Goal: Task Accomplishment & Management: Complete application form

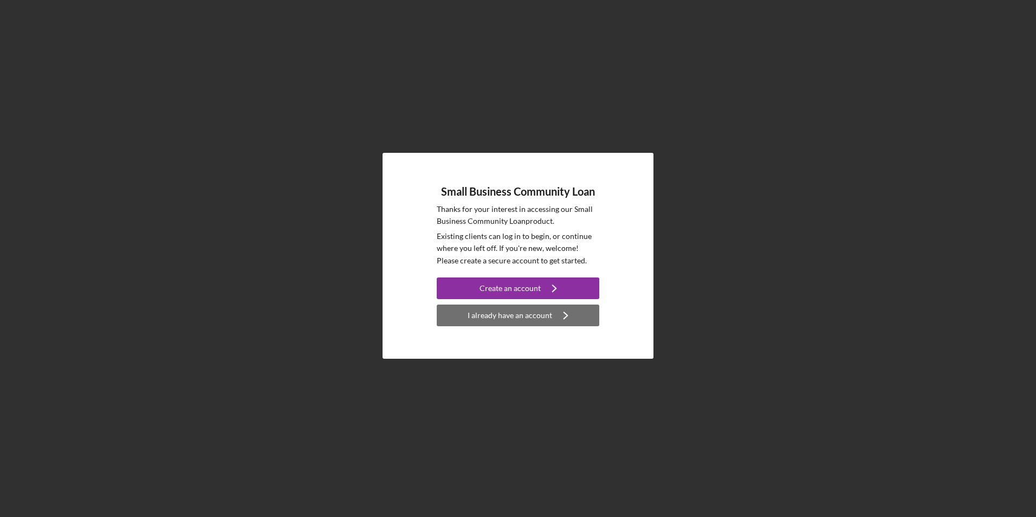
click at [462, 319] on button "I already have an account Icon/Navigate" at bounding box center [518, 316] width 163 height 22
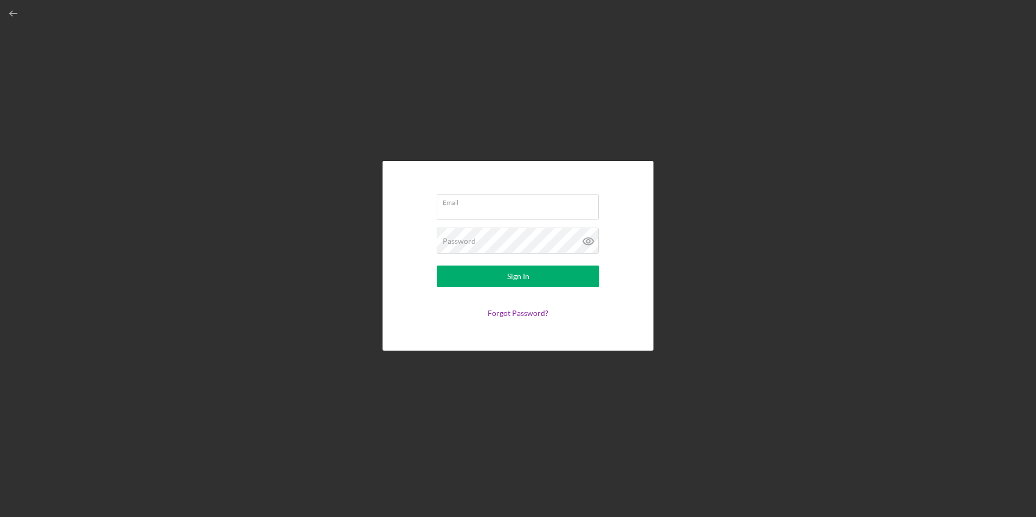
type input "solaronecp@gmail.com"
click at [505, 280] on button "Sign In" at bounding box center [518, 277] width 163 height 22
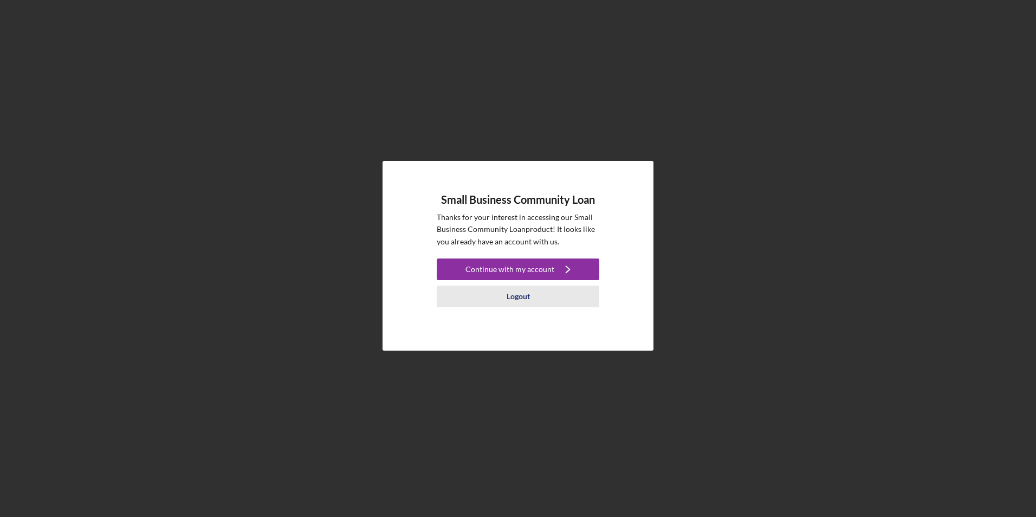
click at [508, 298] on div "Logout" at bounding box center [518, 297] width 23 height 22
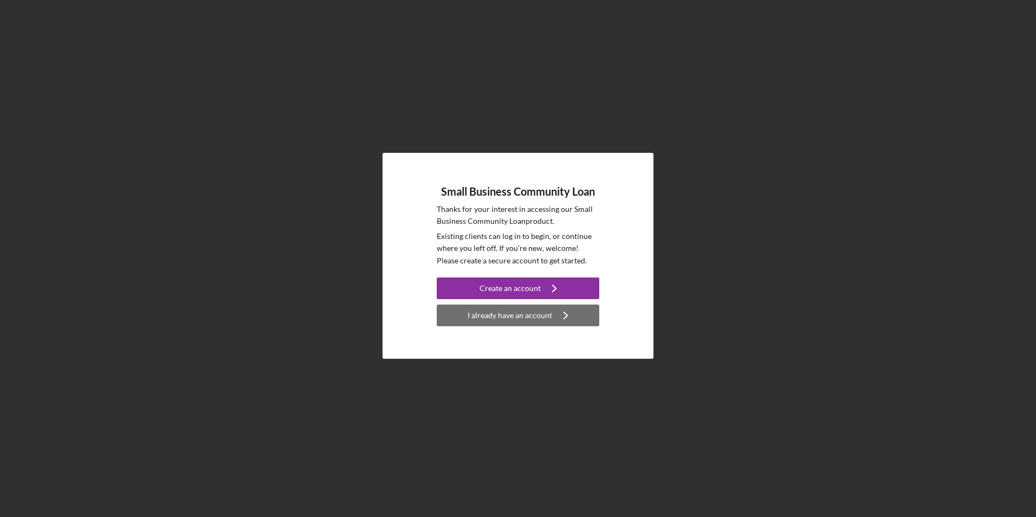
click at [501, 315] on div "I already have an account" at bounding box center [510, 316] width 85 height 22
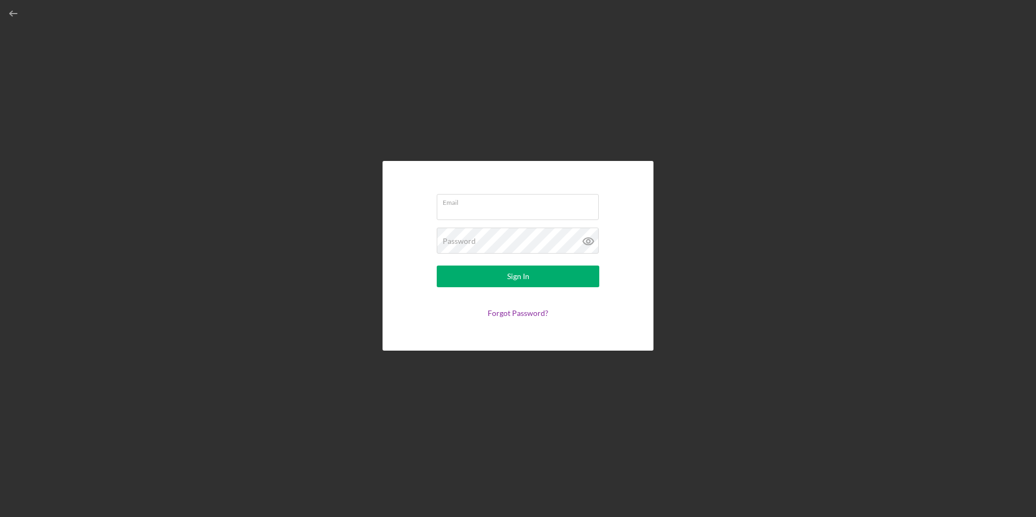
type input "solaronecp@gmail.com"
click at [588, 242] on icon at bounding box center [588, 241] width 27 height 27
drag, startPoint x: 526, startPoint y: 275, endPoint x: 672, endPoint y: 360, distance: 169.1
click at [701, 361] on div "Email solaronecp@gmail.com Password Sign In Forgot Password?" at bounding box center [518, 256] width 1026 height 512
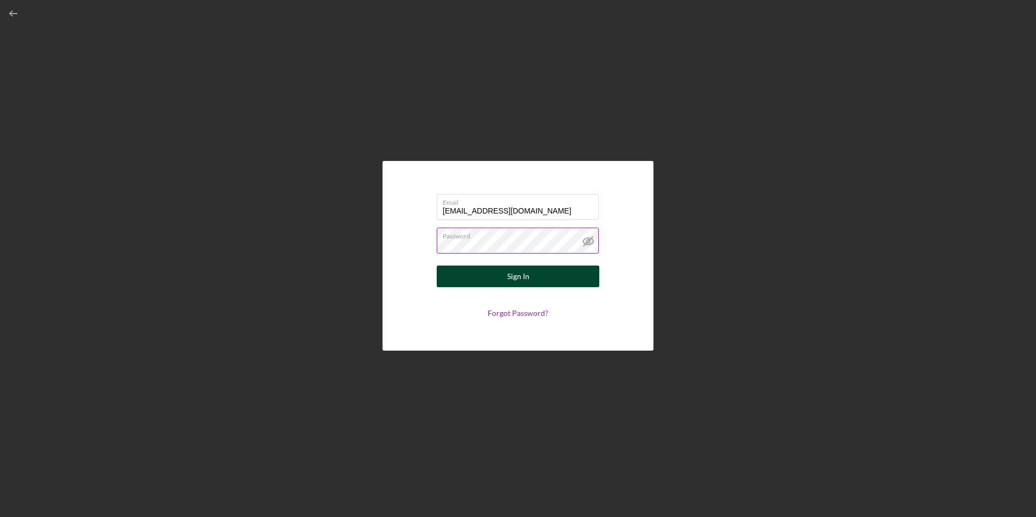
click at [537, 280] on button "Sign In" at bounding box center [518, 277] width 163 height 22
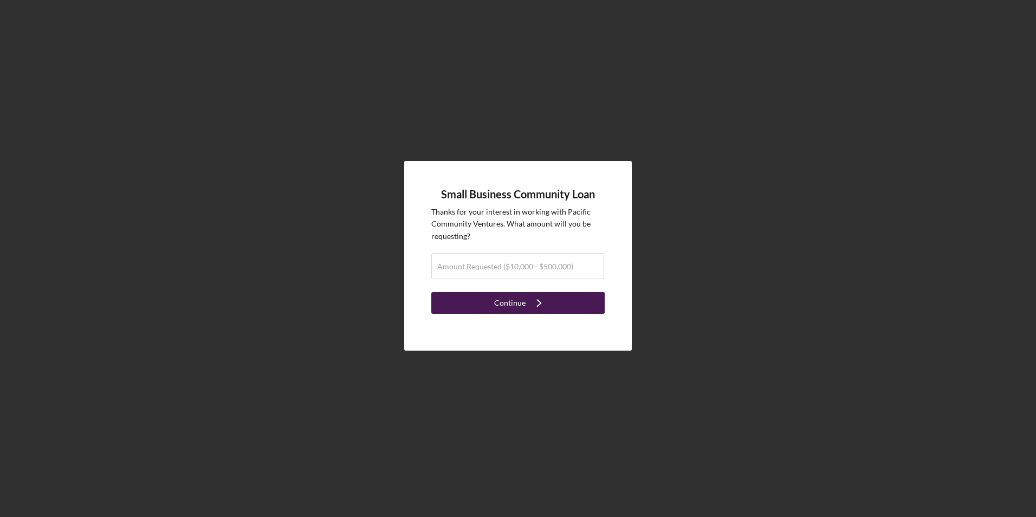
click at [496, 307] on div "Continue" at bounding box center [509, 303] width 31 height 22
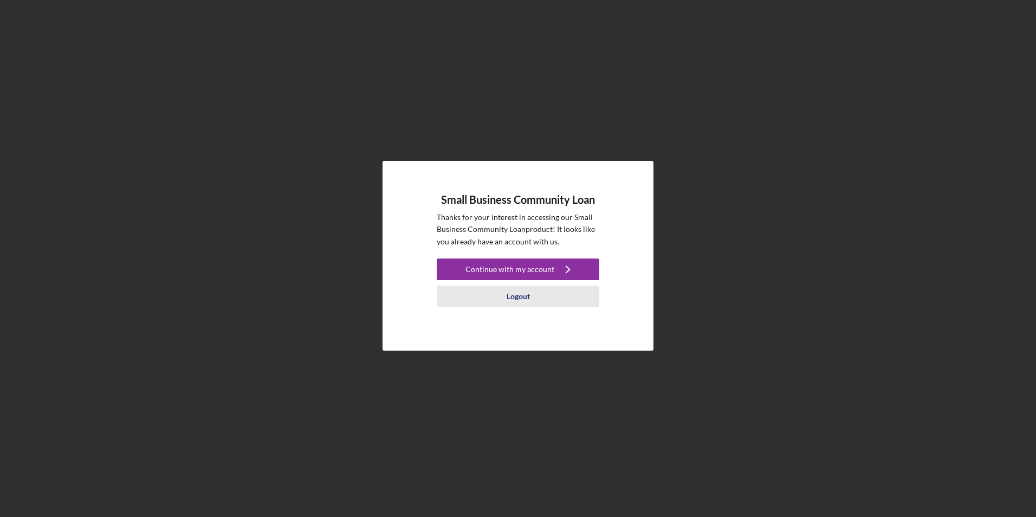
click at [520, 293] on div "Logout" at bounding box center [518, 297] width 23 height 22
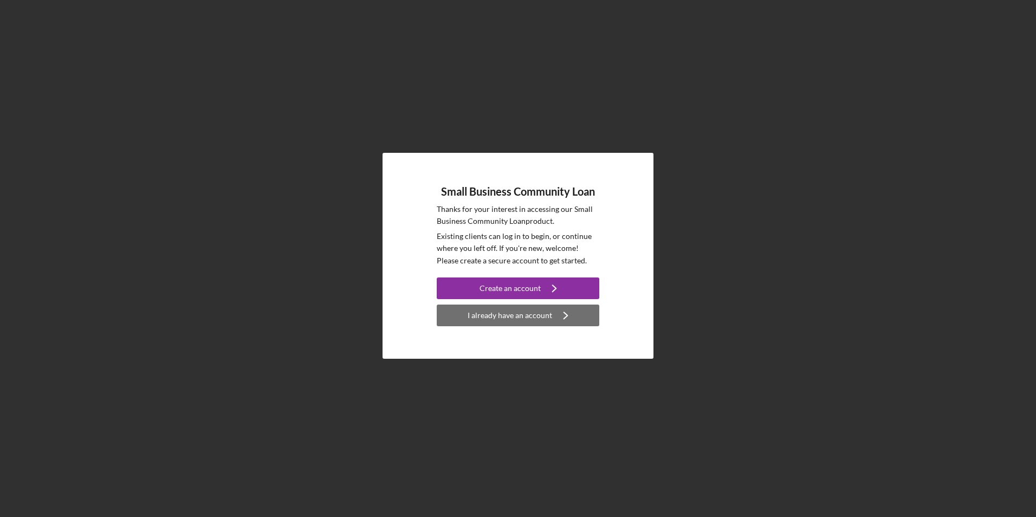
click at [546, 320] on div "I already have an account" at bounding box center [510, 316] width 85 height 22
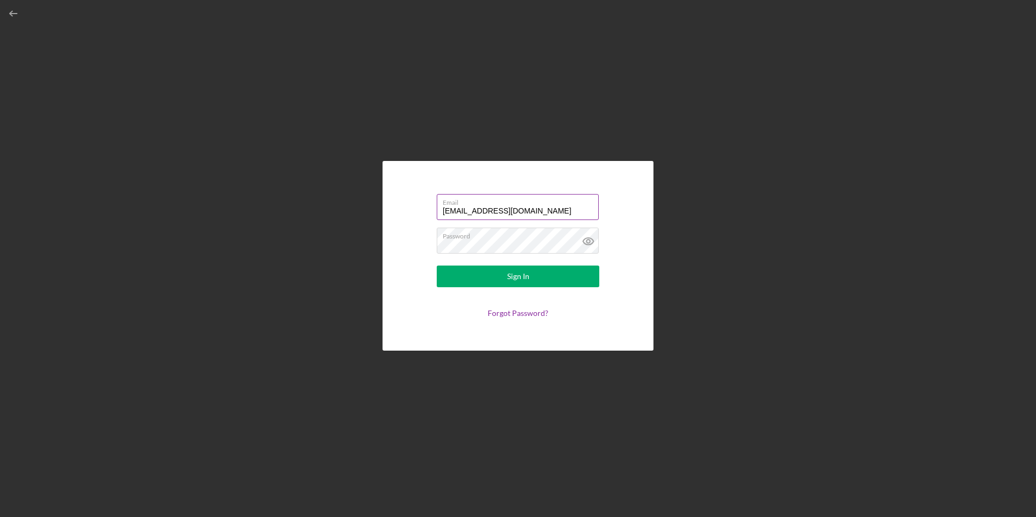
click at [481, 208] on input "solaronecp@gmail.com" at bounding box center [518, 207] width 162 height 26
